Goal: Information Seeking & Learning: Compare options

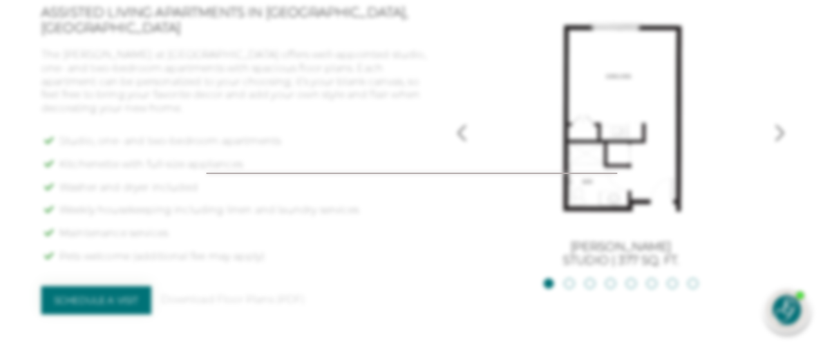
scroll to position [998, 0]
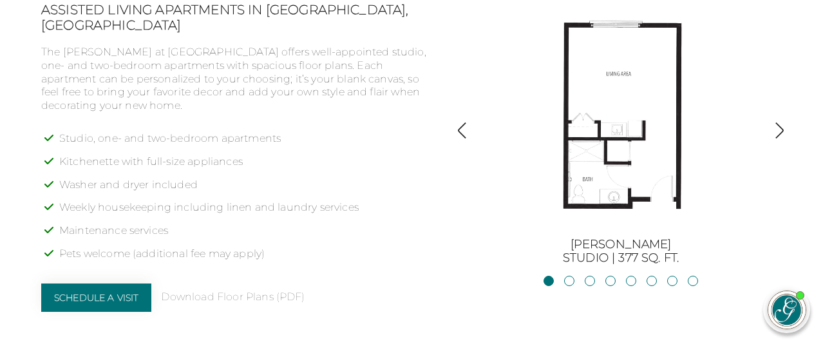
click at [444, 157] on div "Assisted Living Apartments in [GEOGRAPHIC_DATA], [GEOGRAPHIC_DATA] The [PERSON_…" at bounding box center [411, 162] width 741 height 320
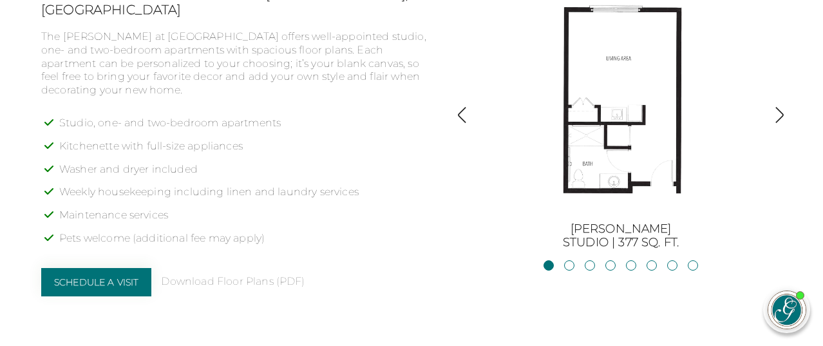
scroll to position [1010, 0]
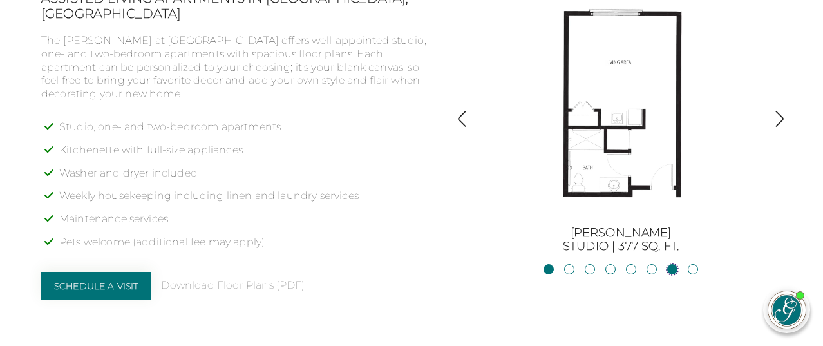
click at [675, 268] on link "Lanier2BR, 2BA | 825 sq. ft." at bounding box center [672, 269] width 10 height 10
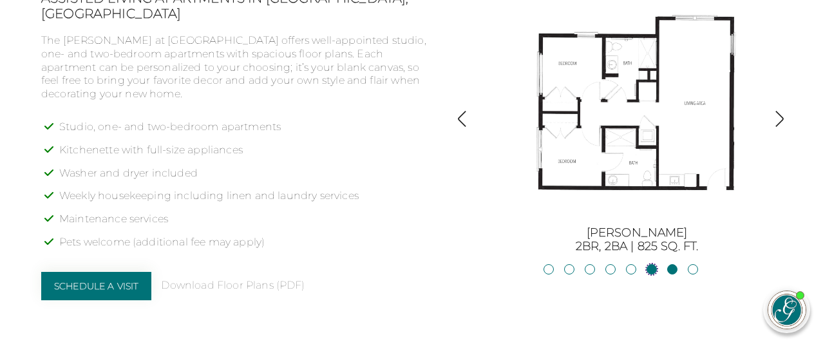
click at [651, 264] on link "Oconee2BR, 2BA | 818 sq. ft." at bounding box center [652, 269] width 10 height 10
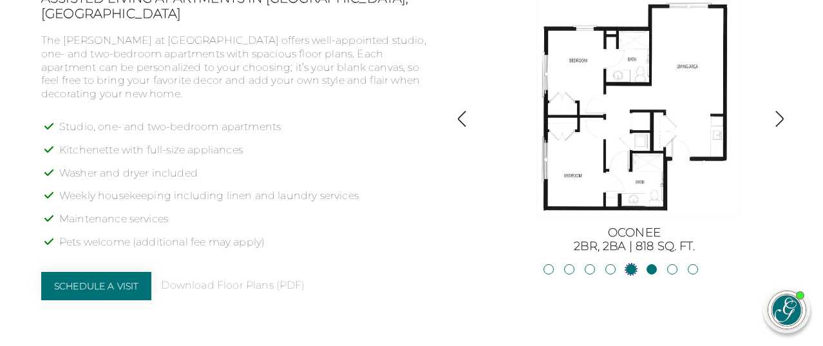
click at [631, 265] on link "Allatoona1BR, 1BA | 683 sq. ft." at bounding box center [631, 269] width 10 height 10
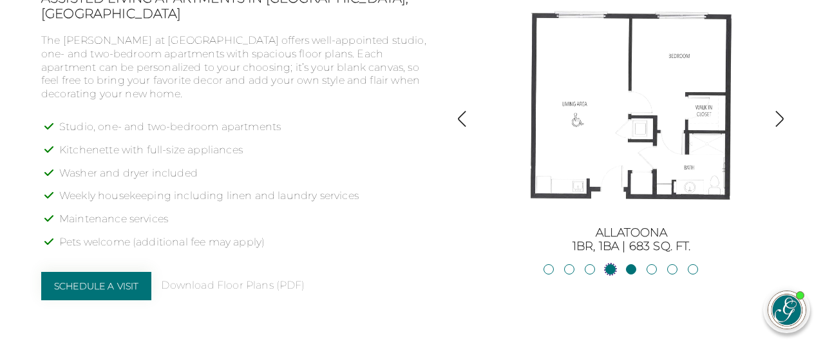
click at [614, 267] on link "Blackshear1BR, 1BA | 500 sq. ft." at bounding box center [611, 269] width 10 height 10
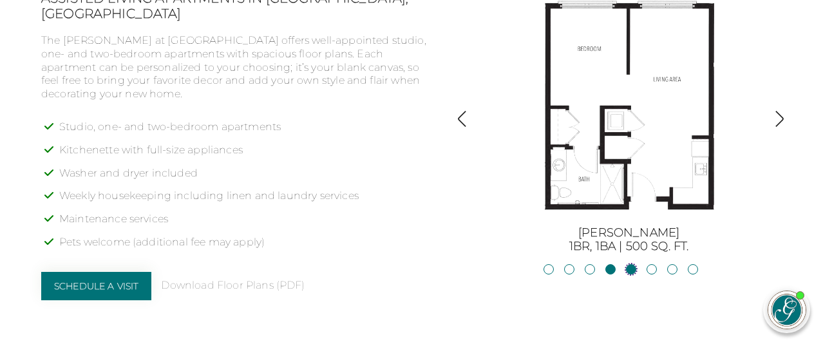
click at [636, 265] on link "Allatoona1BR, 1BA | 683 sq. ft." at bounding box center [631, 269] width 10 height 10
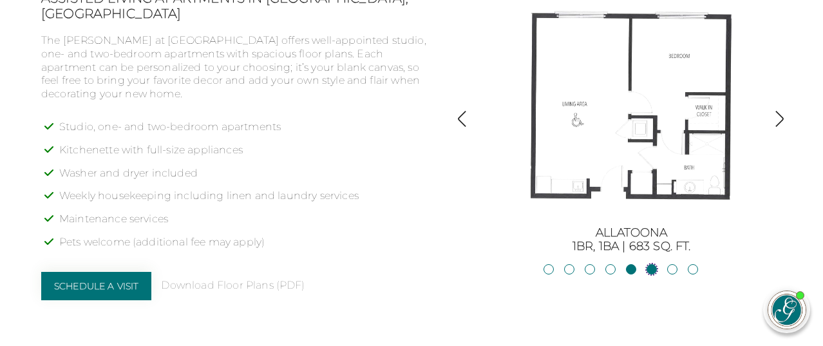
click at [653, 265] on link "Oconee2BR, 2BA | 818 sq. ft." at bounding box center [652, 269] width 10 height 10
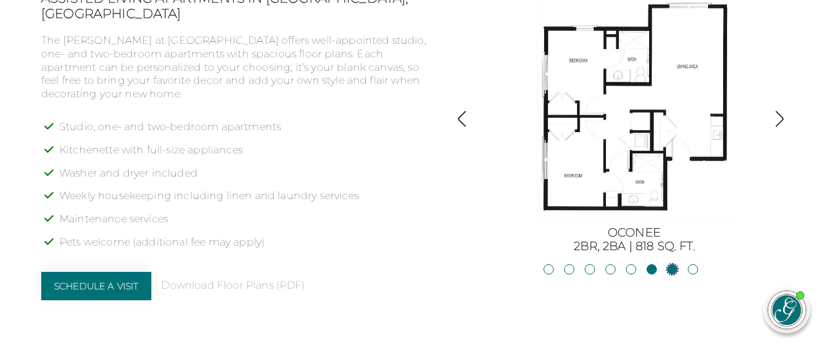
click at [674, 264] on link "Lanier2BR, 2BA | 825 sq. ft." at bounding box center [672, 269] width 10 height 10
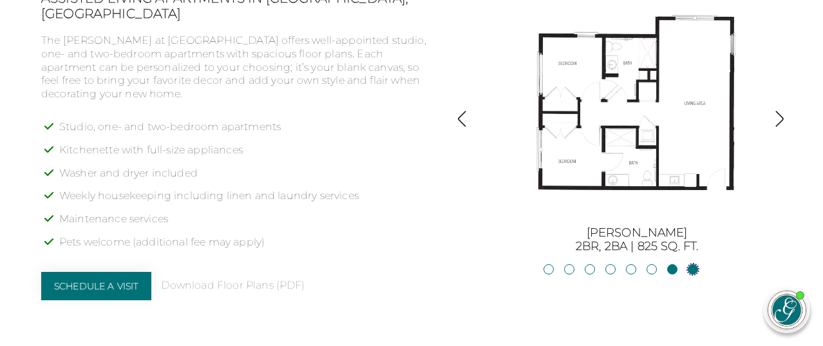
click at [693, 264] on link "Hartwell2BR, 2BA | 875 sq. ft." at bounding box center [693, 269] width 10 height 10
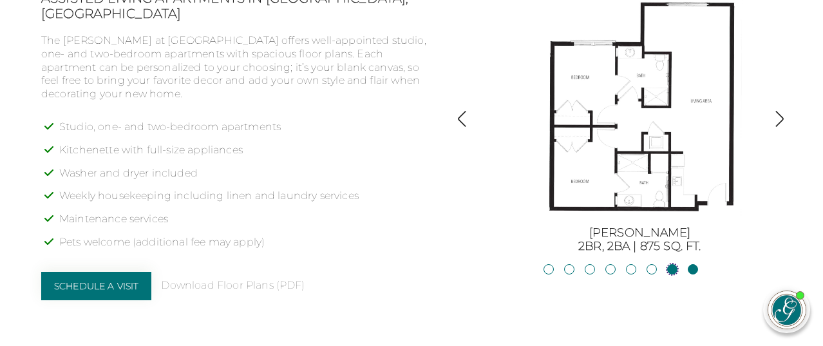
click at [672, 269] on link "Lanier2BR, 2BA | 825 sq. ft." at bounding box center [672, 269] width 10 height 10
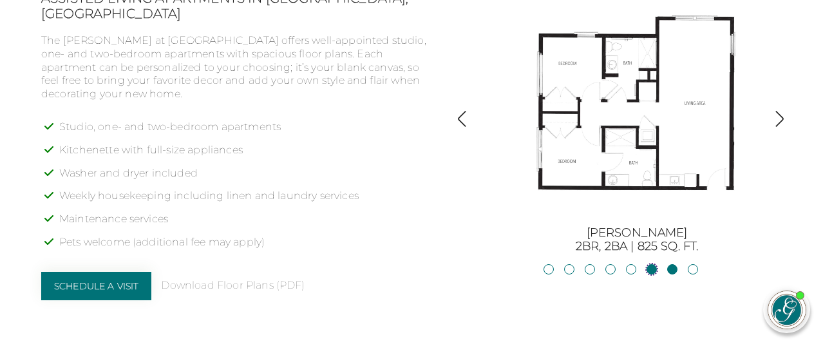
click at [651, 268] on link "Oconee2BR, 2BA | 818 sq. ft." at bounding box center [652, 269] width 10 height 10
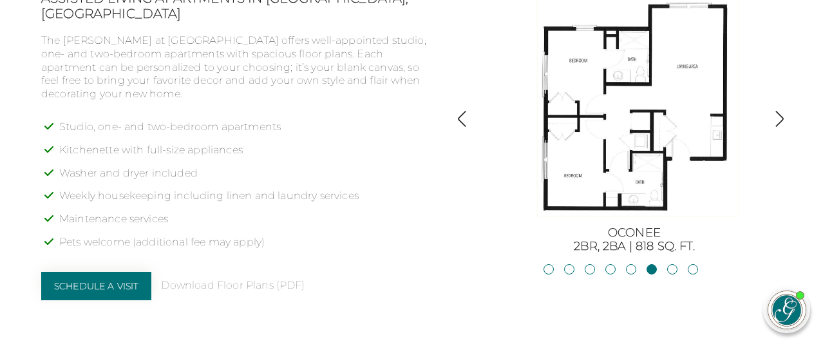
click at [631, 260] on div "Assisted Living Apartments in [GEOGRAPHIC_DATA], [GEOGRAPHIC_DATA] The [PERSON_…" at bounding box center [411, 150] width 741 height 320
click at [631, 265] on link "Allatoona1BR, 1BA | 683 sq. ft." at bounding box center [631, 269] width 10 height 10
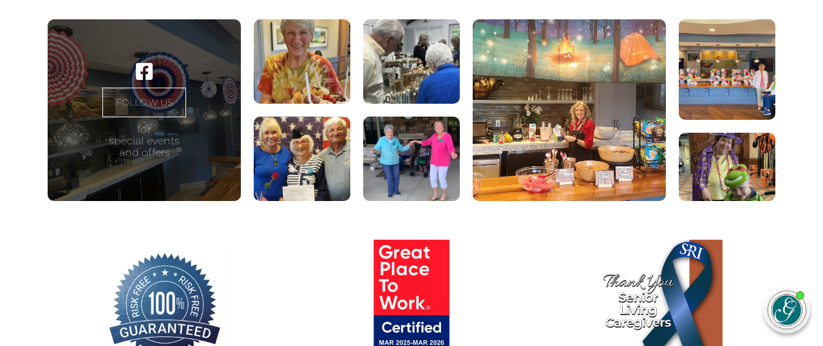
scroll to position [1875, 0]
